Goal: Task Accomplishment & Management: Complete application form

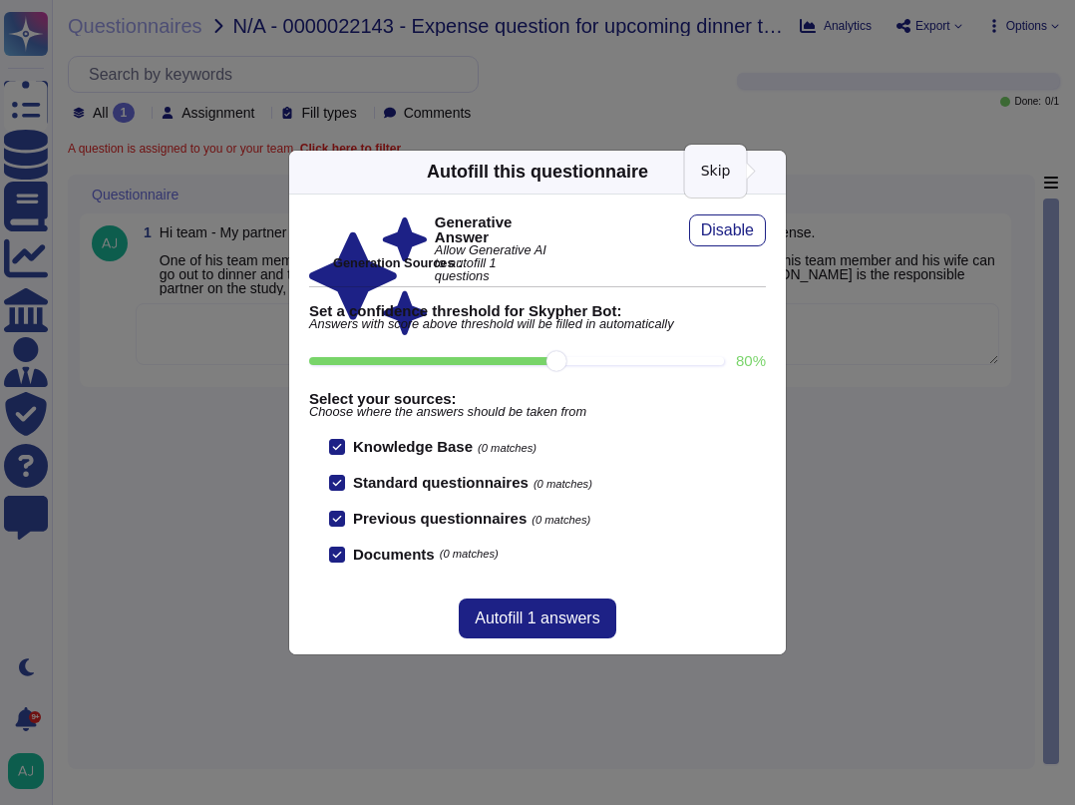
click at [806, 267] on icon at bounding box center [965, 426] width 319 height 319
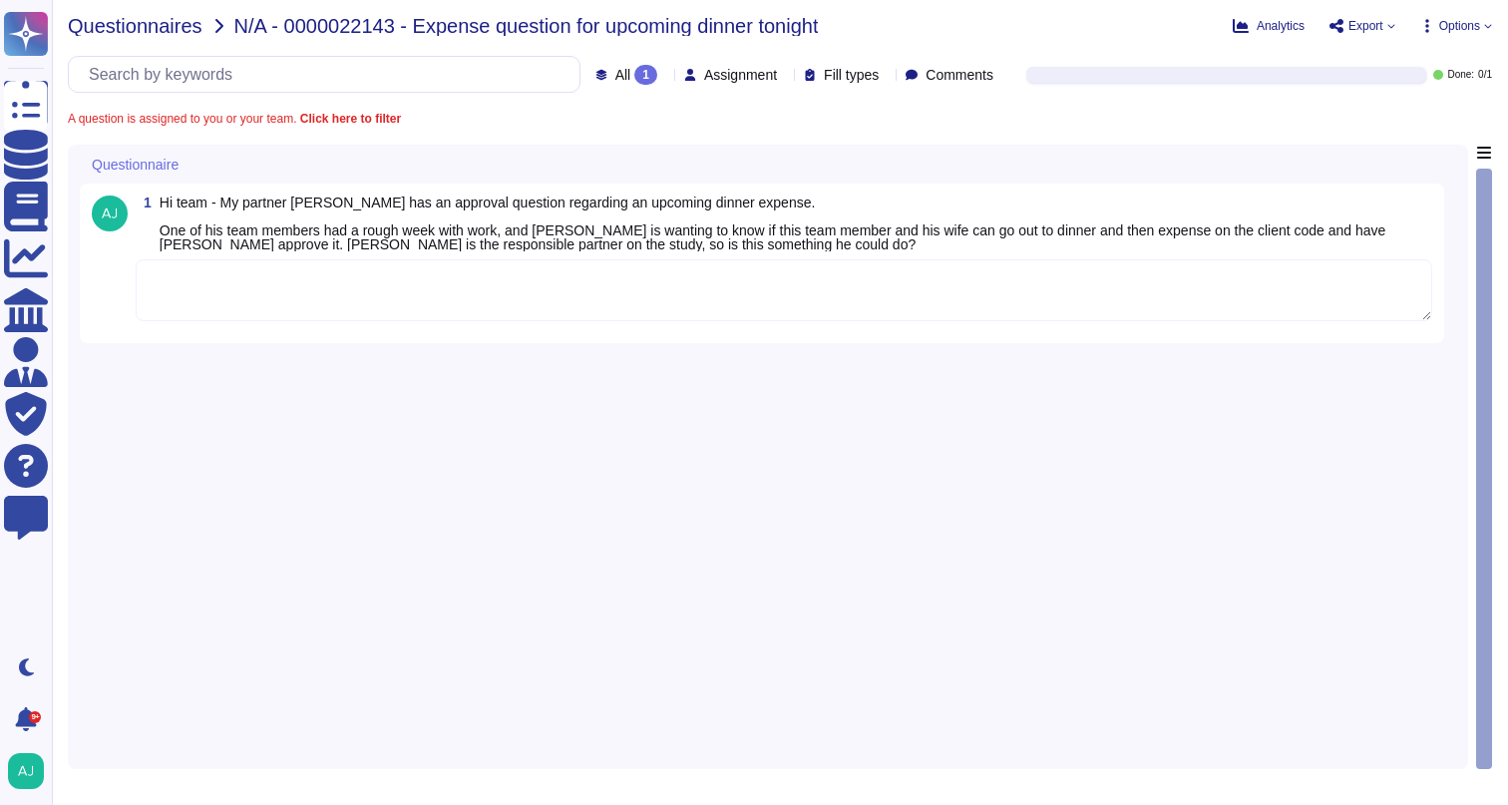
click at [162, 31] on span "Questionnaires" at bounding box center [135, 26] width 135 height 20
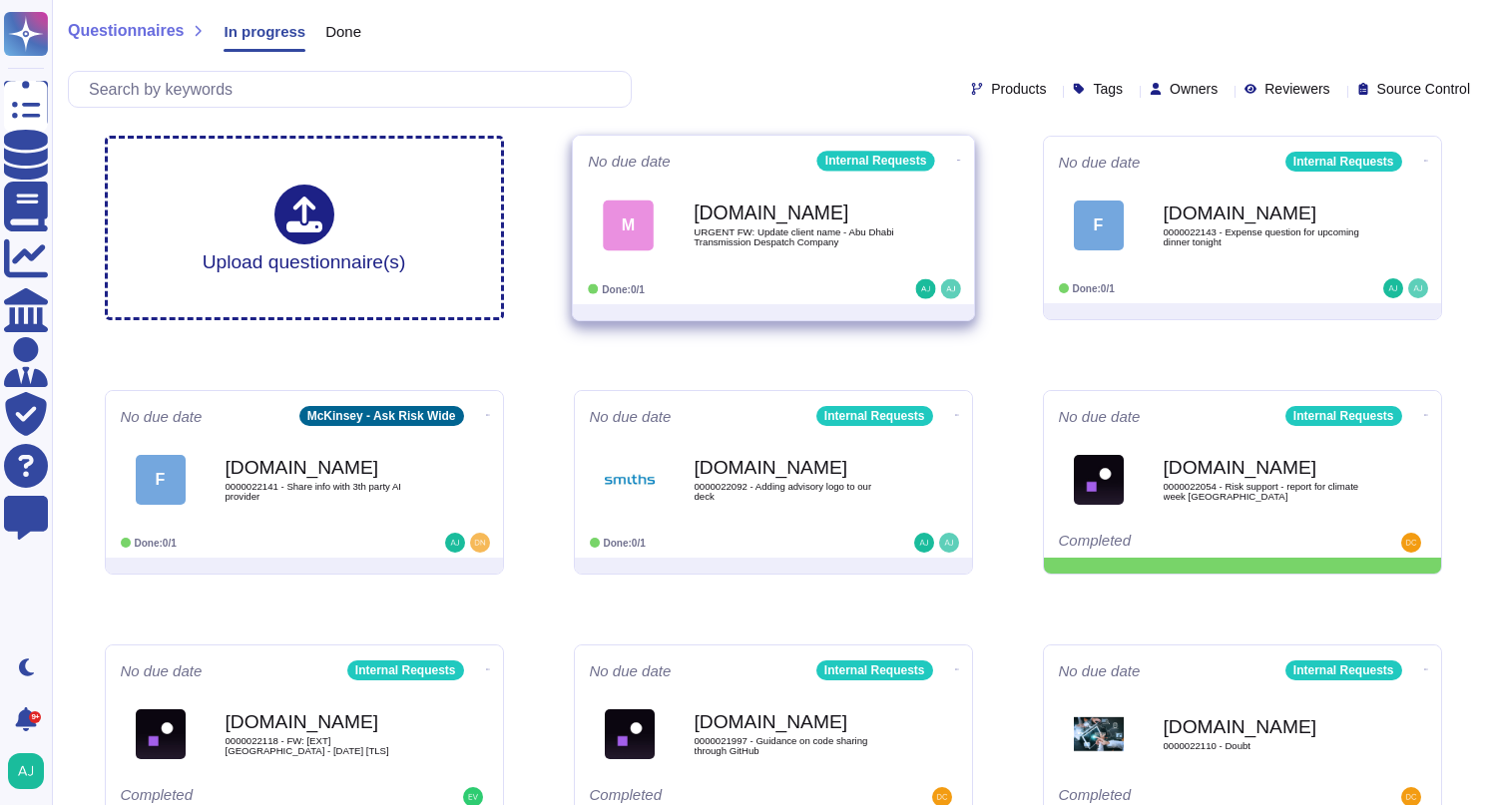
click at [788, 290] on div "Done: 0/1" at bounding box center [711, 289] width 247 height 20
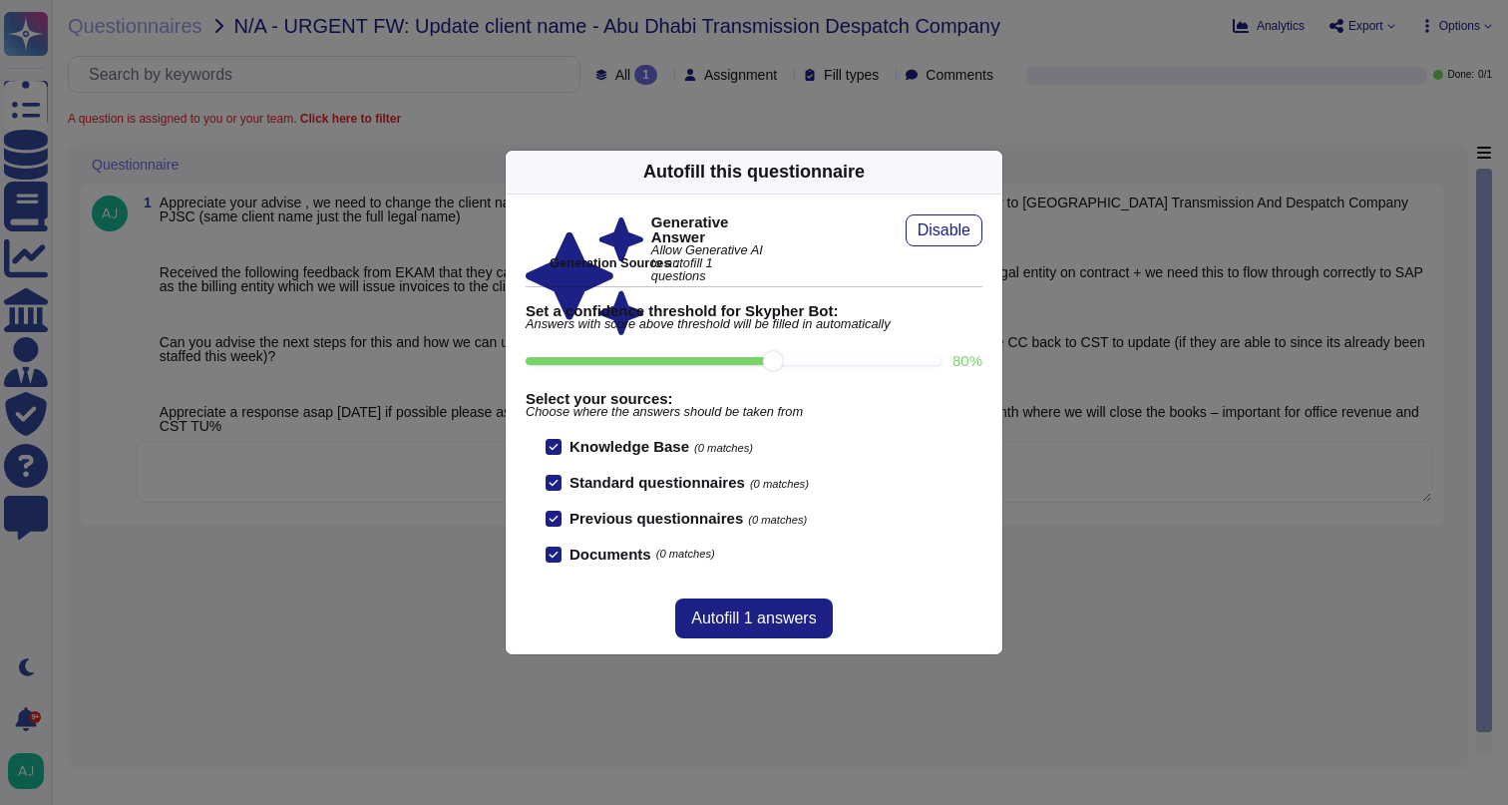
click at [351, 568] on div "Autofill this questionnaire Generative Answer Allow Generative AI to autofill 1…" at bounding box center [754, 402] width 1508 height 805
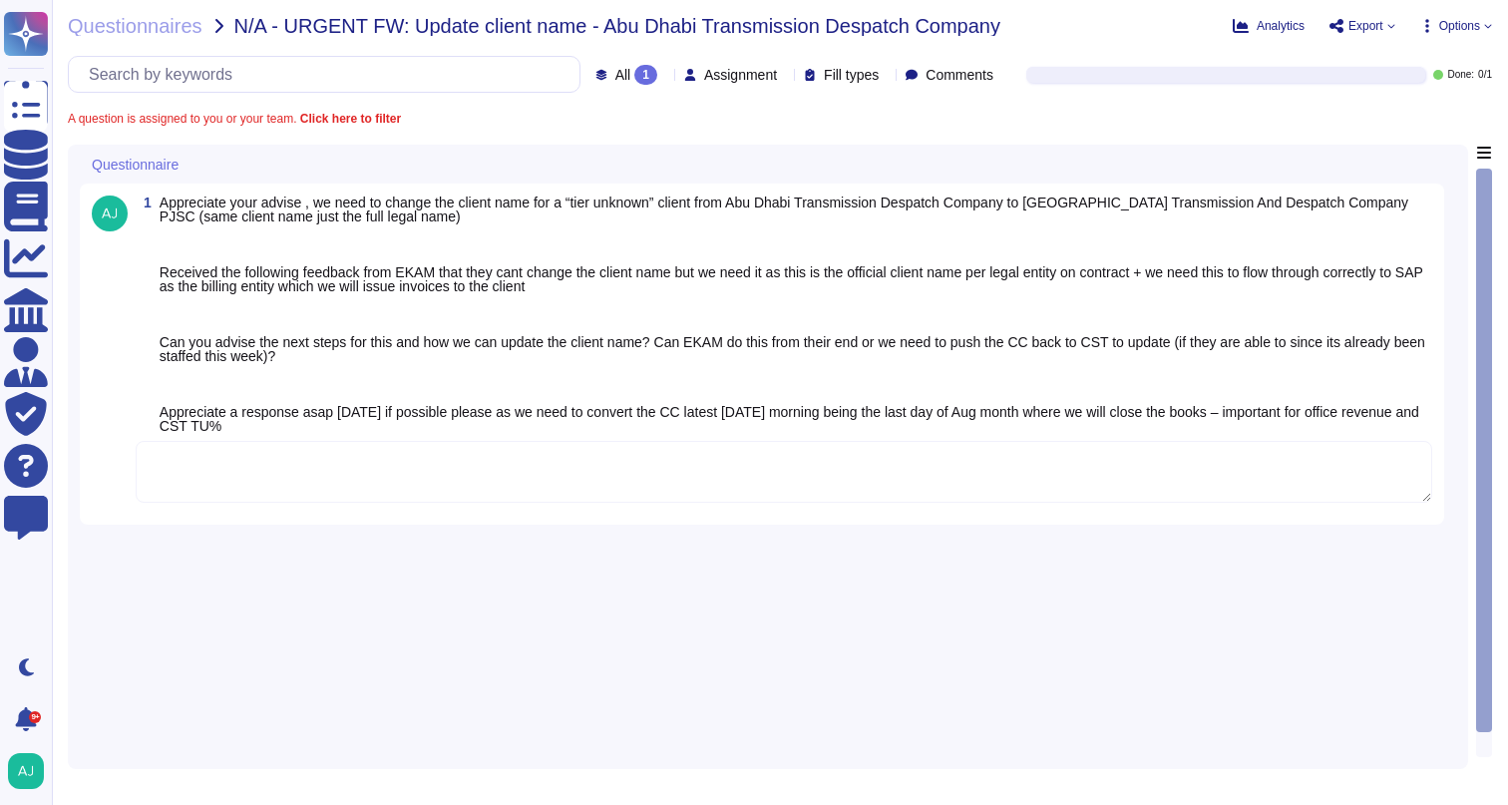
click at [410, 470] on textarea at bounding box center [784, 472] width 1297 height 62
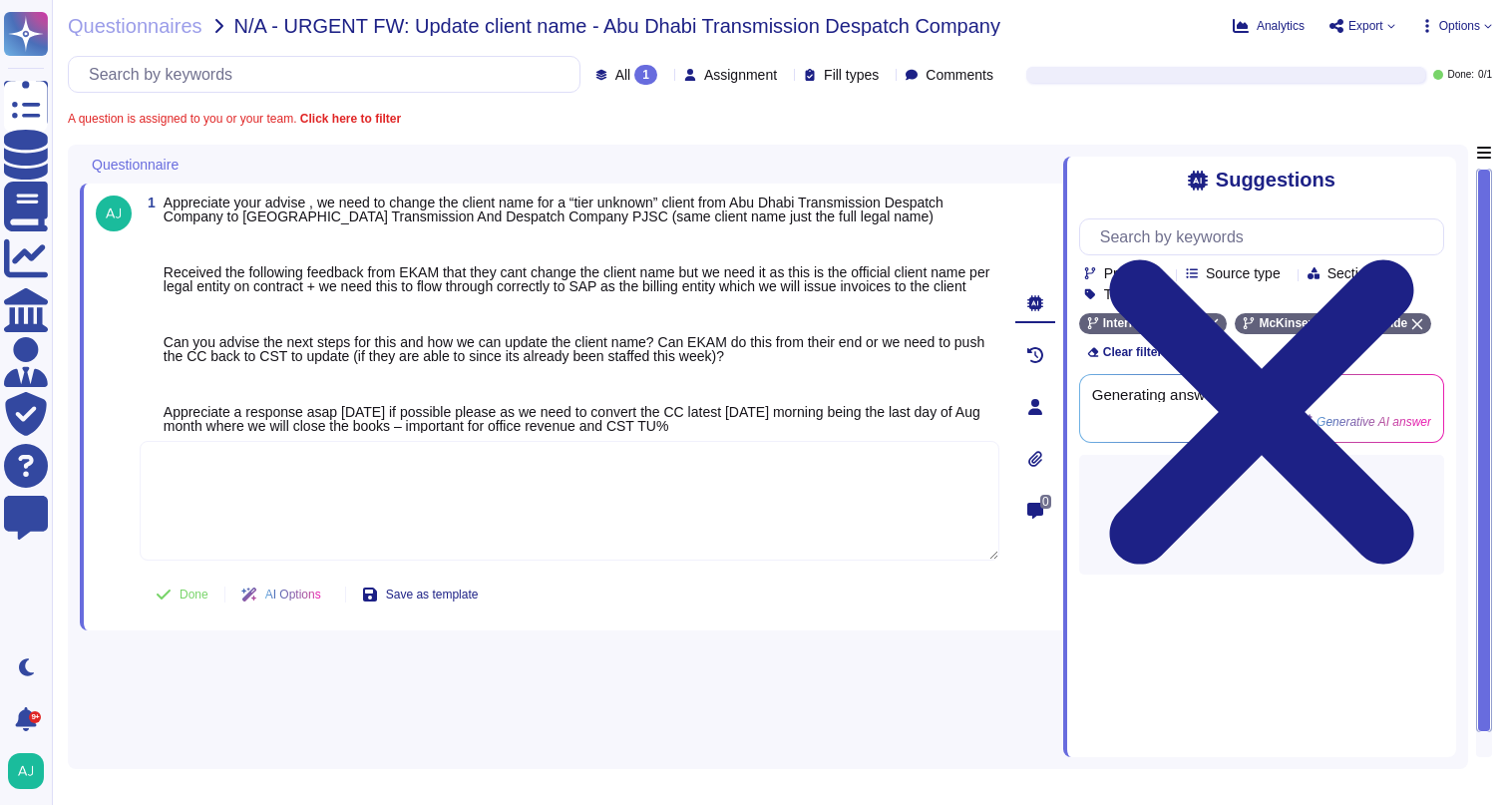
paste textarea "For a Tier Unknown engagement the Due Diligence is required before changes can …"
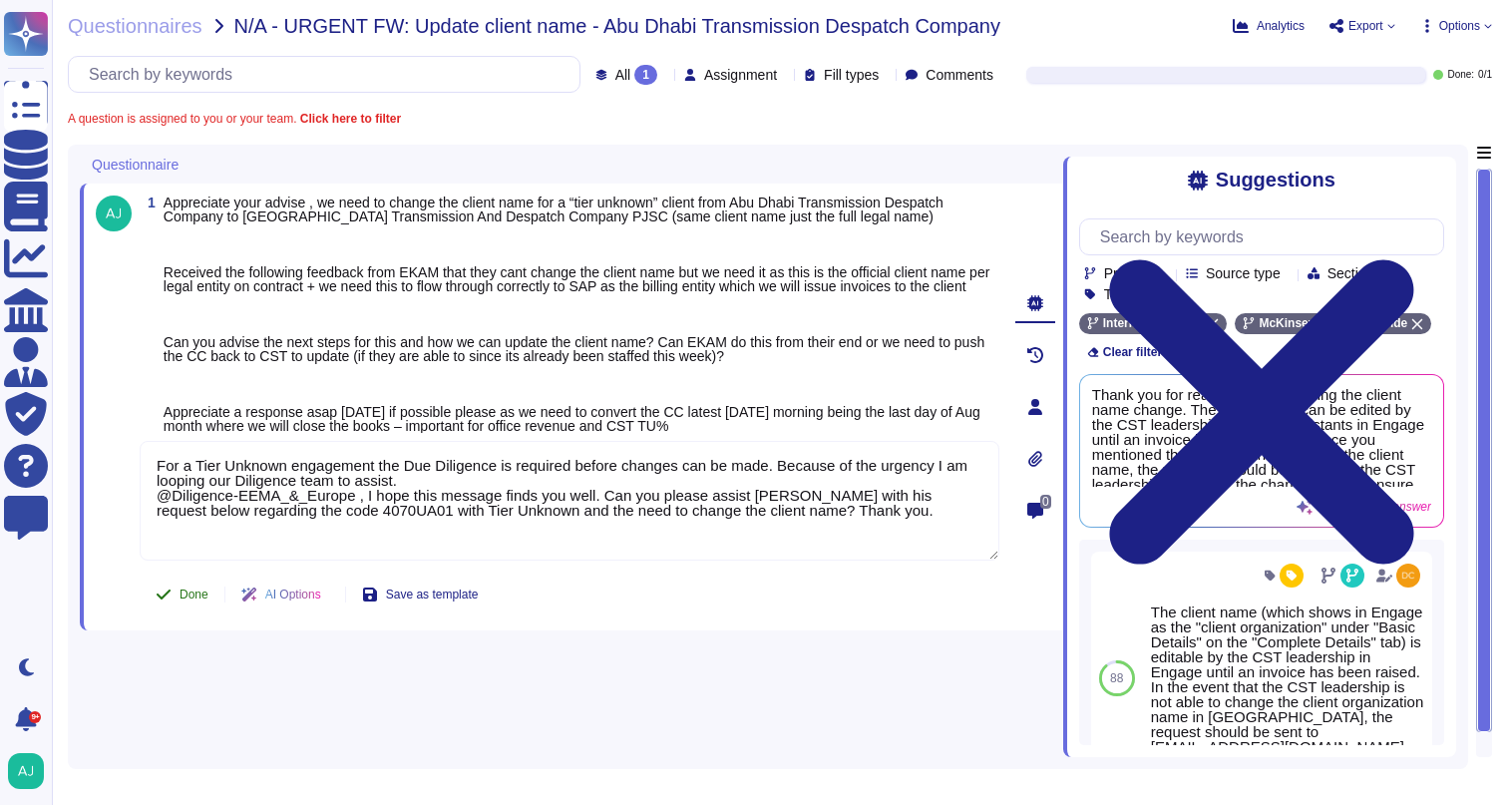
type textarea "For a Tier Unknown engagement the Due Diligence is required before changes can …"
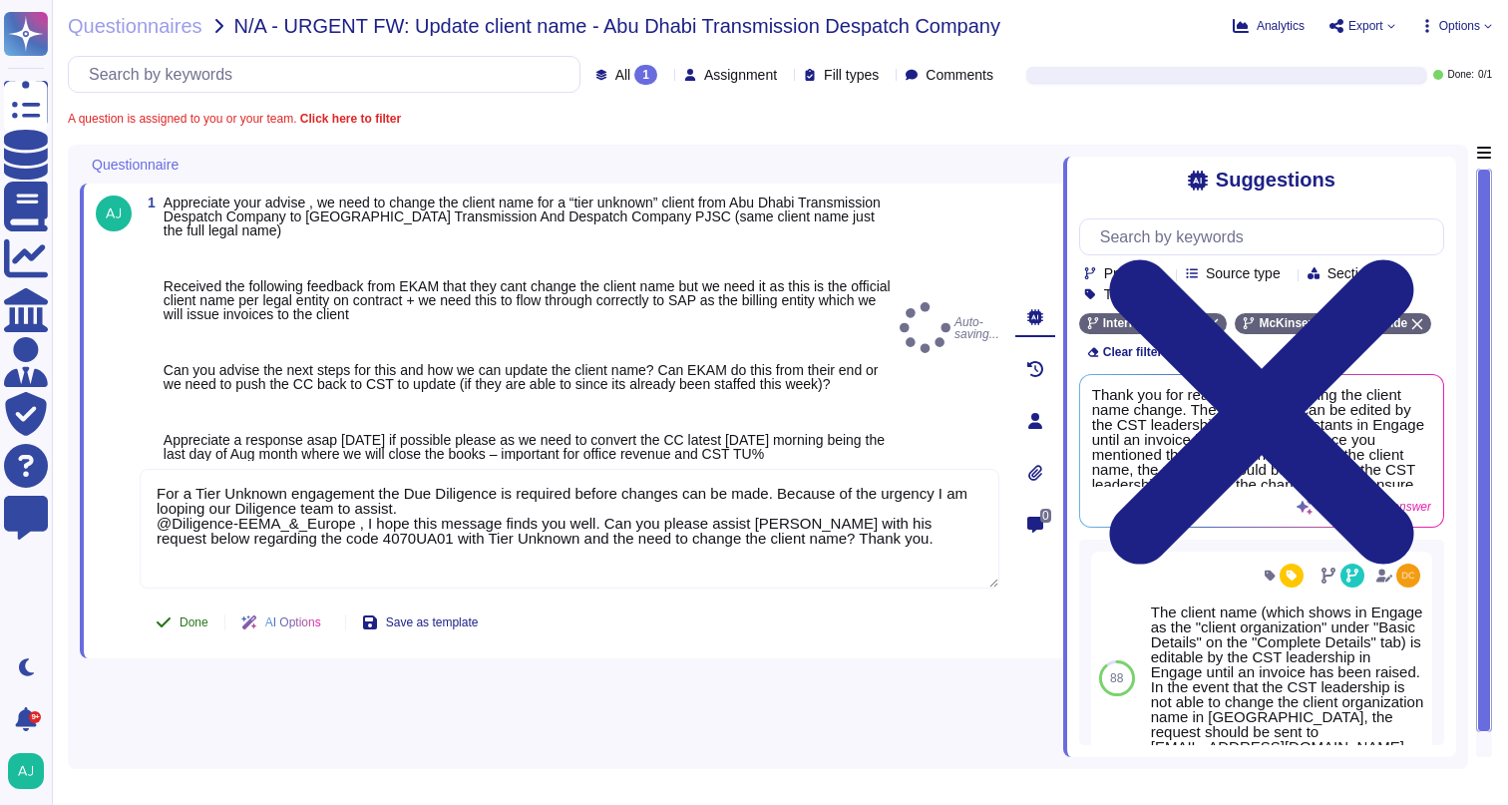
click at [182, 608] on div "1 Appreciate your advise , we need to change the client name for a “tier unknow…" at bounding box center [548, 421] width 904 height 451
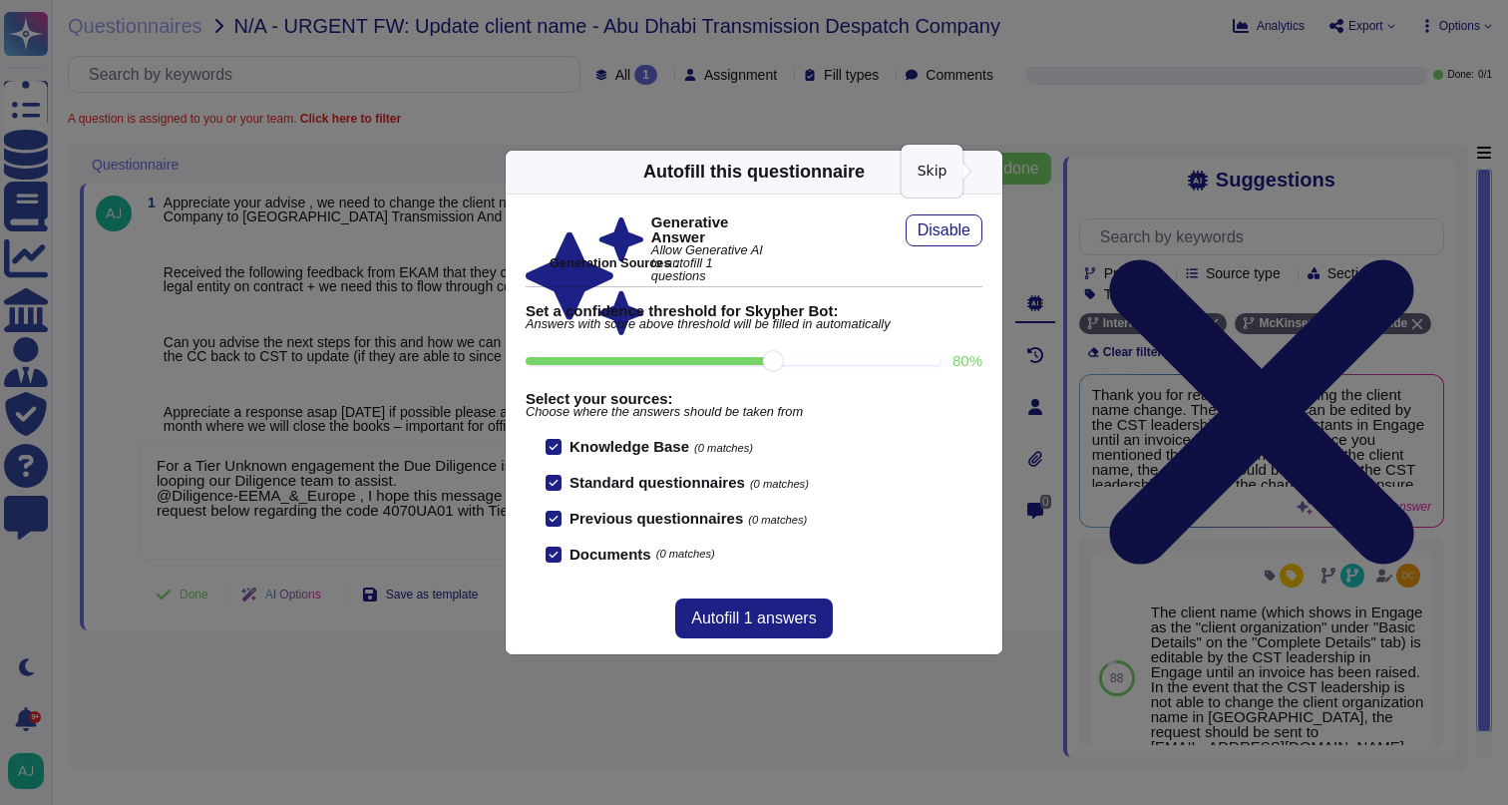
click at [1023, 267] on icon at bounding box center [1182, 426] width 319 height 319
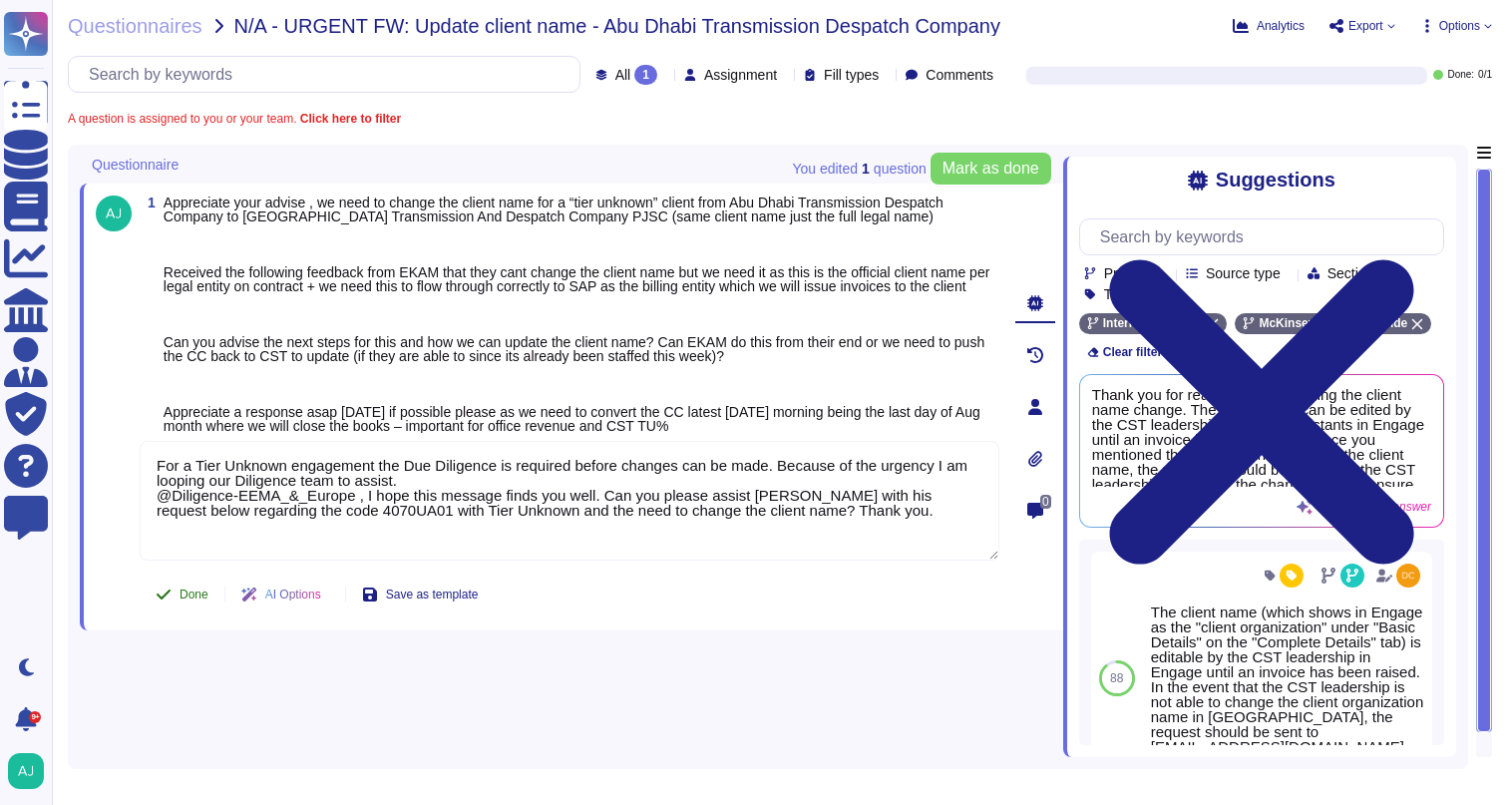
click at [192, 615] on button "Done" at bounding box center [182, 595] width 85 height 40
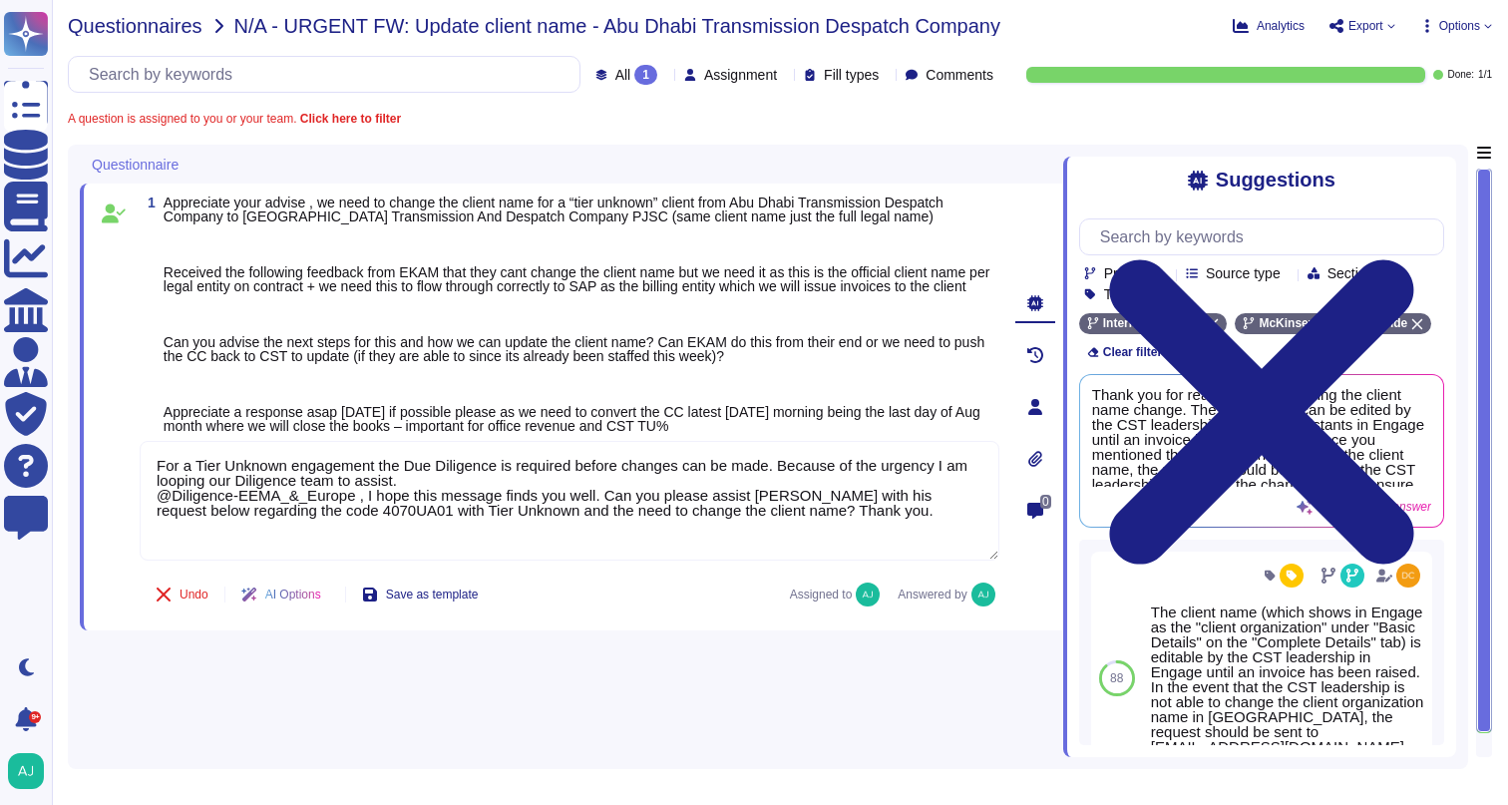
click at [154, 33] on span "Questionnaires" at bounding box center [135, 26] width 135 height 20
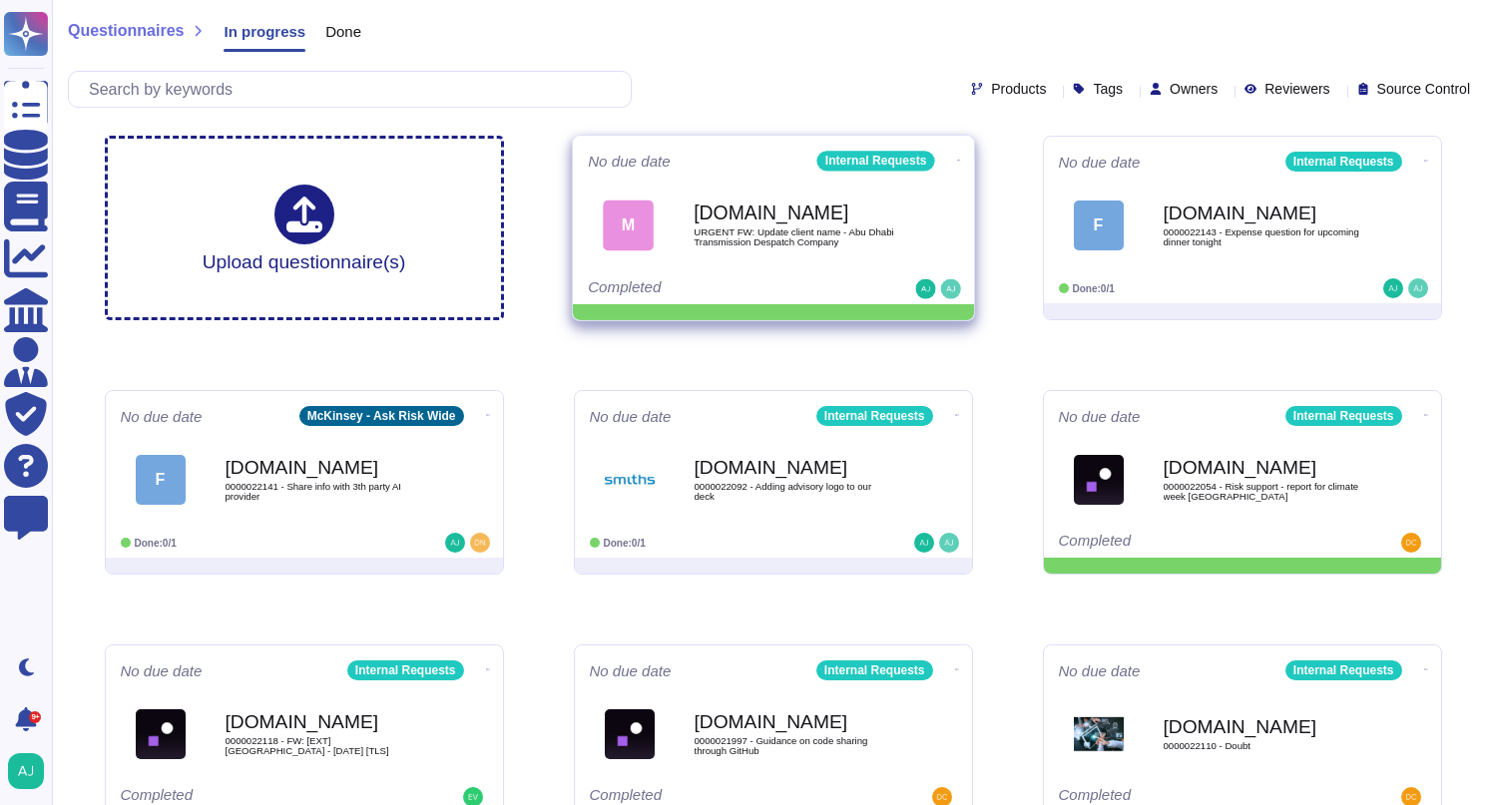
click at [956, 160] on icon at bounding box center [958, 160] width 4 height 1
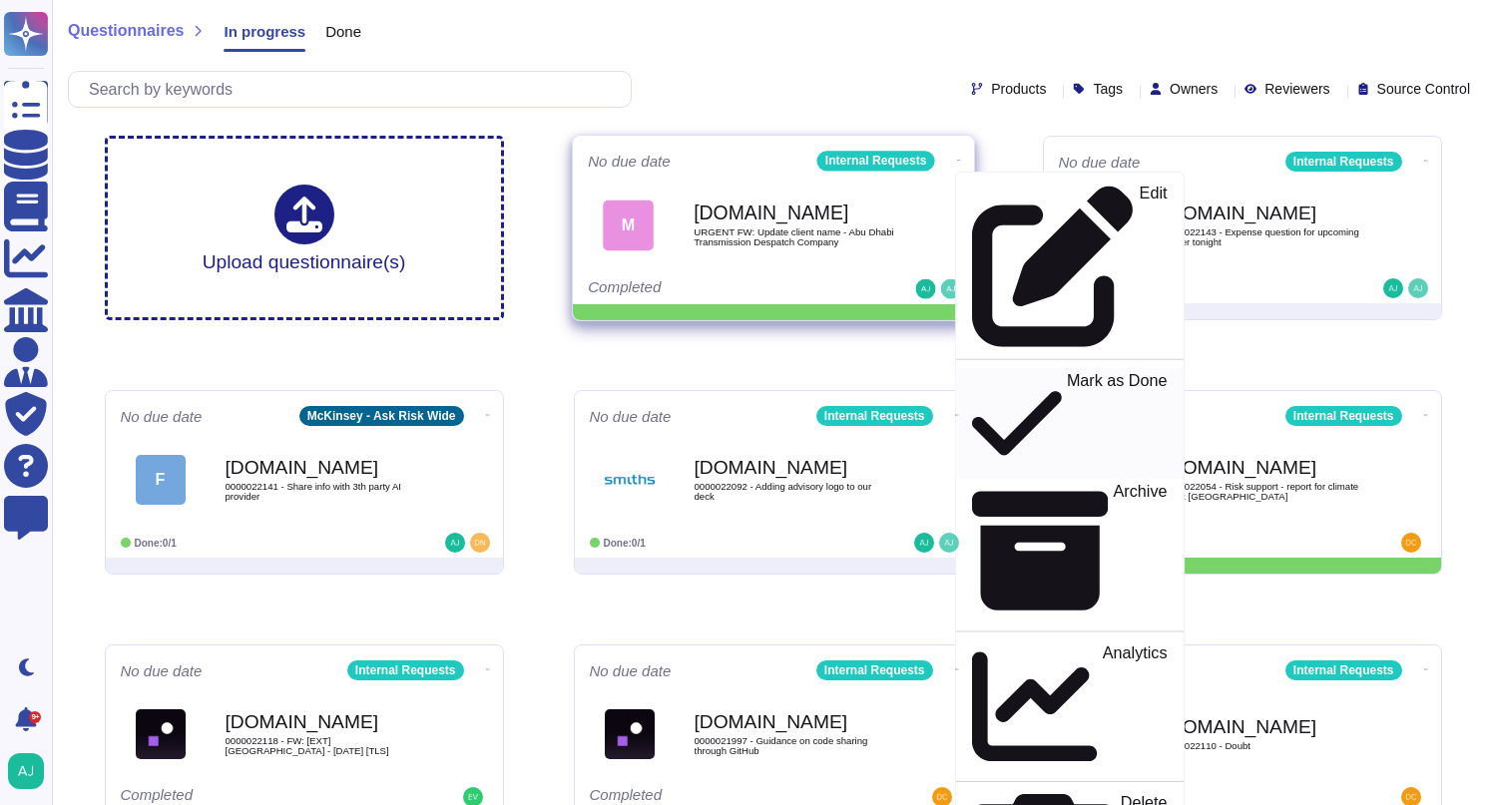
click at [1066, 373] on p "Mark as Done" at bounding box center [1116, 424] width 101 height 102
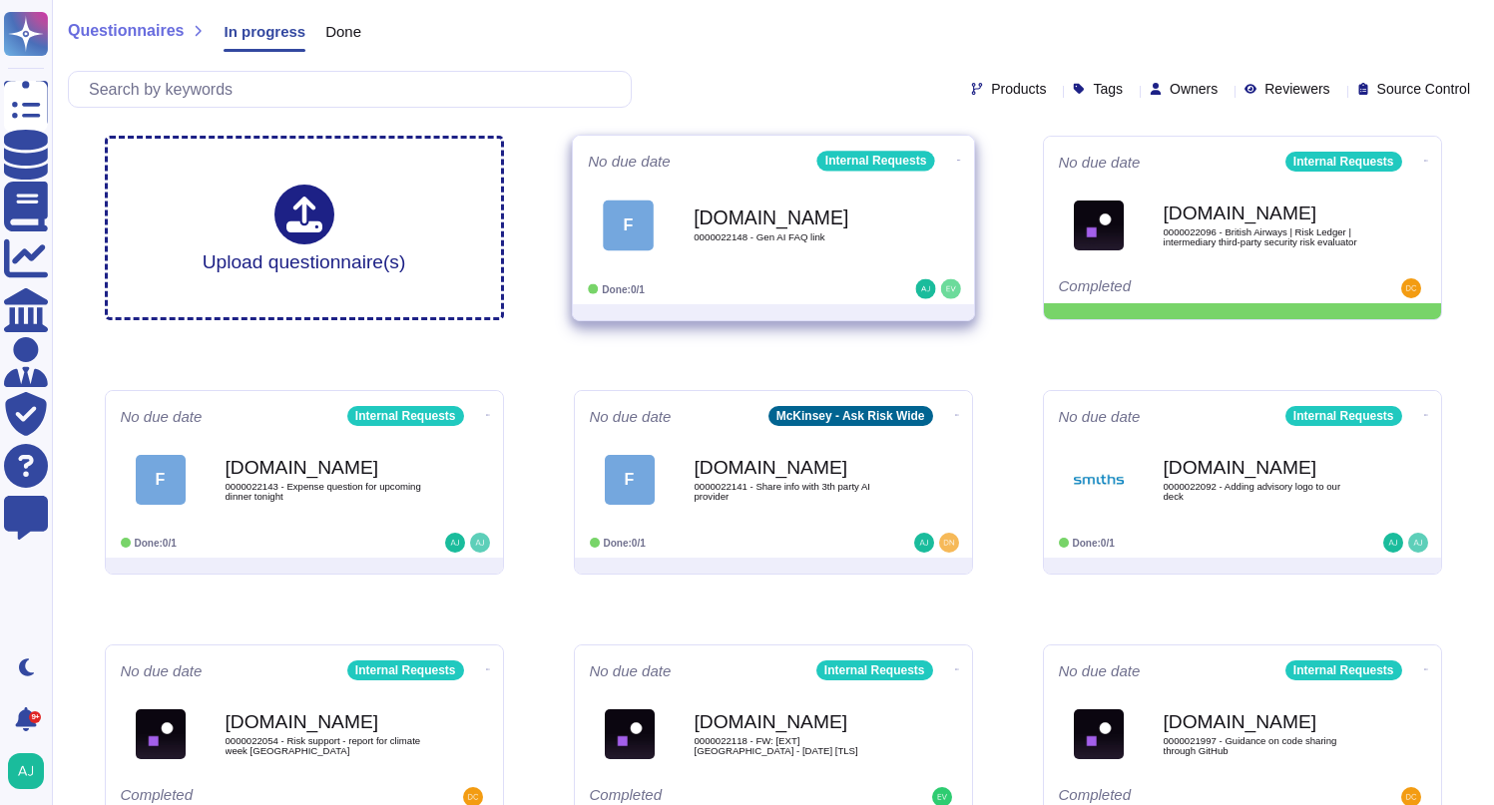
click at [759, 271] on div "F Force.com 0000022148 - Gen AI FAQ link" at bounding box center [773, 225] width 371 height 101
